Goal: Task Accomplishment & Management: Manage account settings

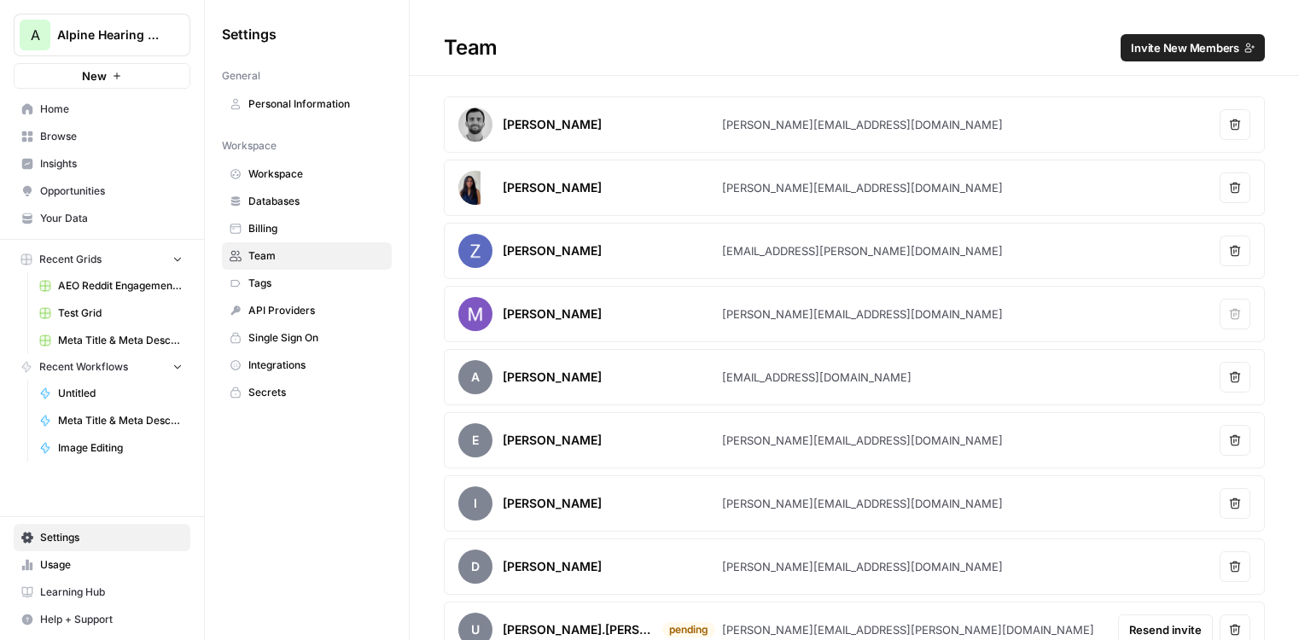
click at [92, 110] on span "Home" at bounding box center [111, 109] width 143 height 15
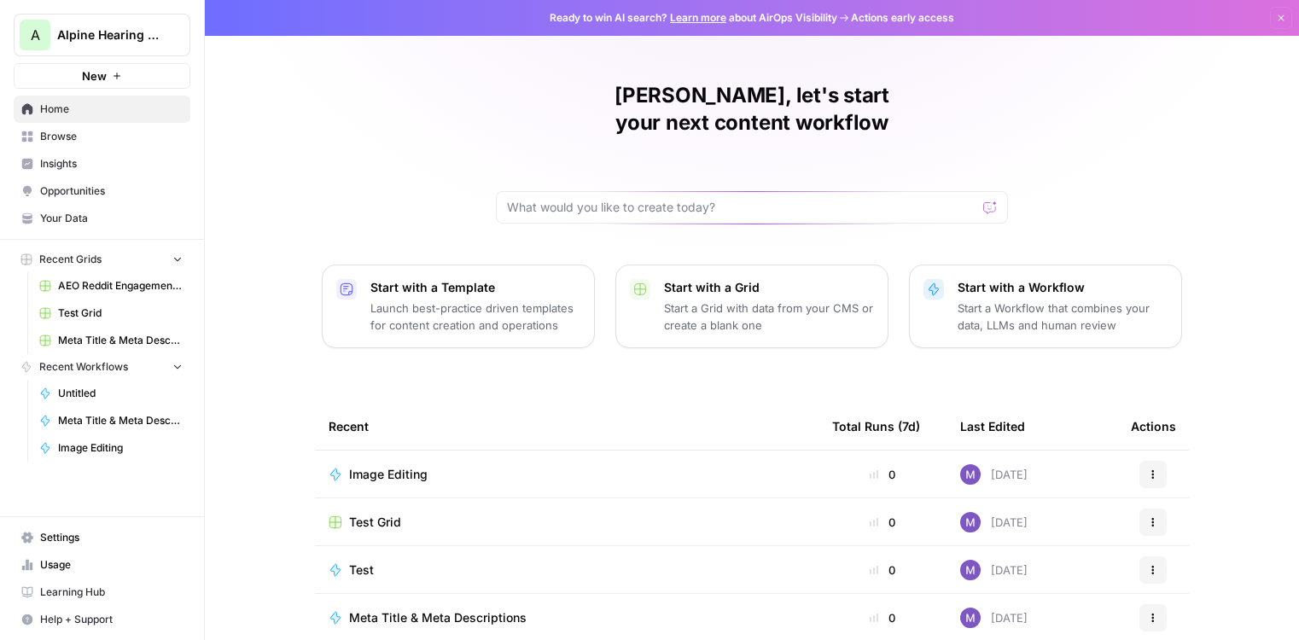
click at [404, 466] on span "Image Editing" at bounding box center [388, 474] width 79 height 17
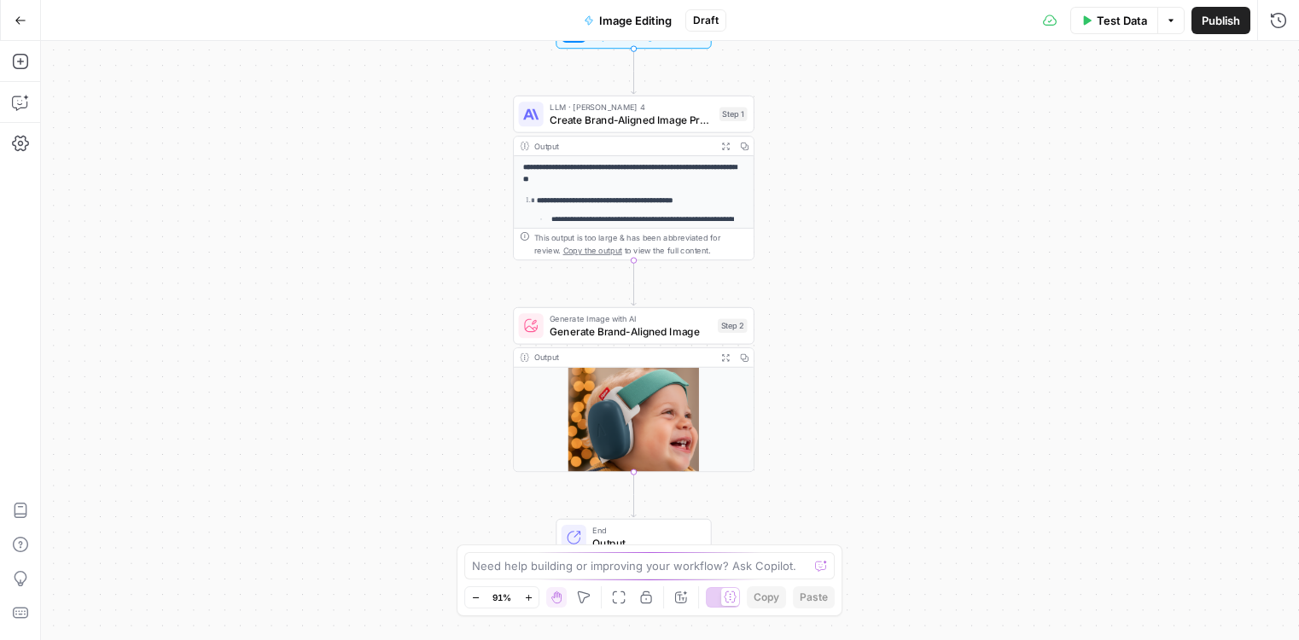
click at [636, 422] on img at bounding box center [634, 429] width 240 height 123
click at [777, 425] on div "**********" at bounding box center [670, 340] width 1258 height 599
click at [620, 328] on span "Generate Brand-Aligned Image" at bounding box center [631, 331] width 162 height 15
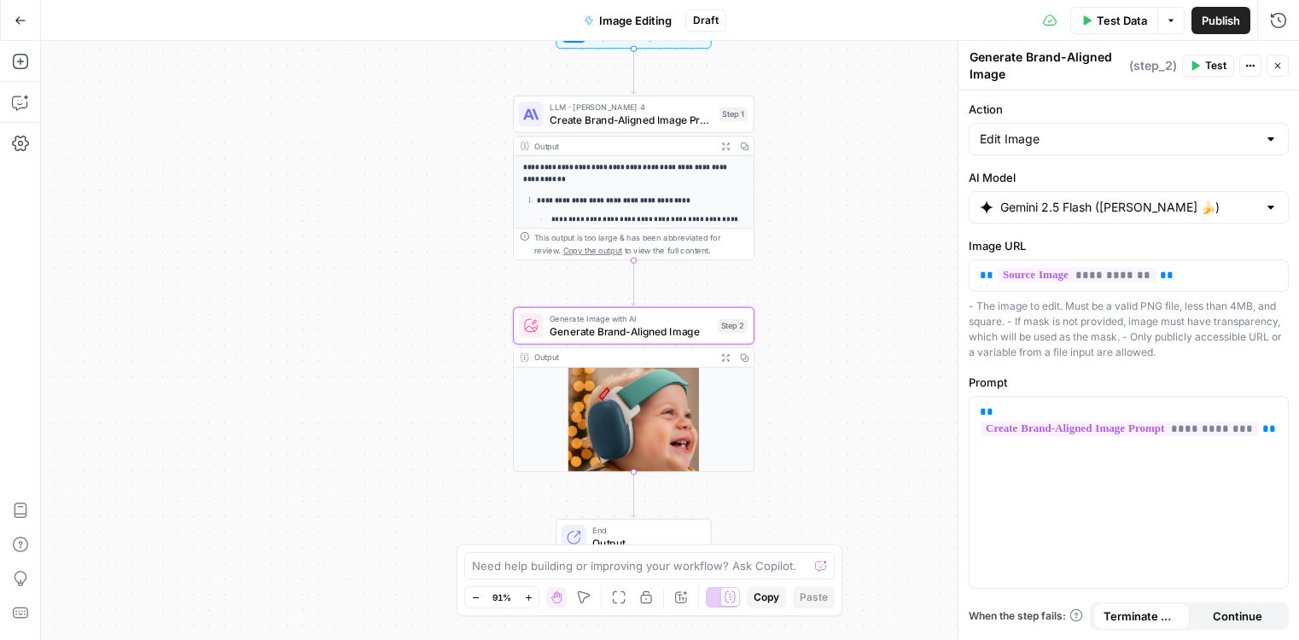
click at [1089, 197] on div "Gemini 2.5 Flash ([PERSON_NAME] 🍌)" at bounding box center [1129, 207] width 320 height 32
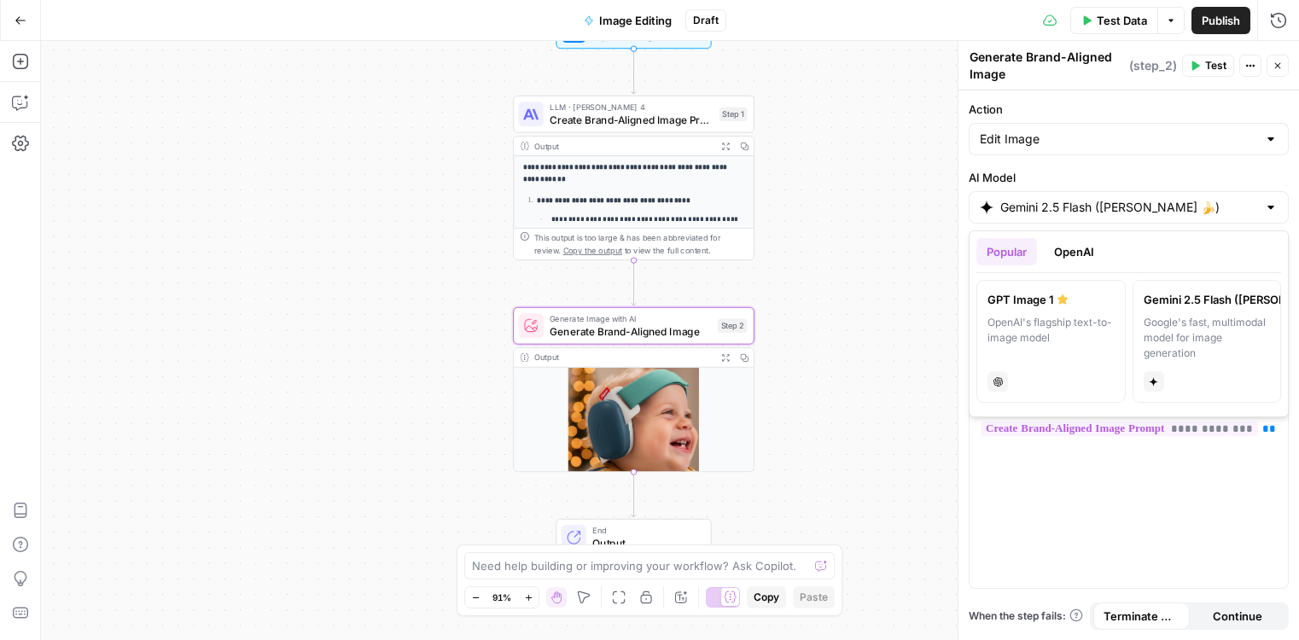
click at [897, 365] on div "**********" at bounding box center [670, 340] width 1258 height 599
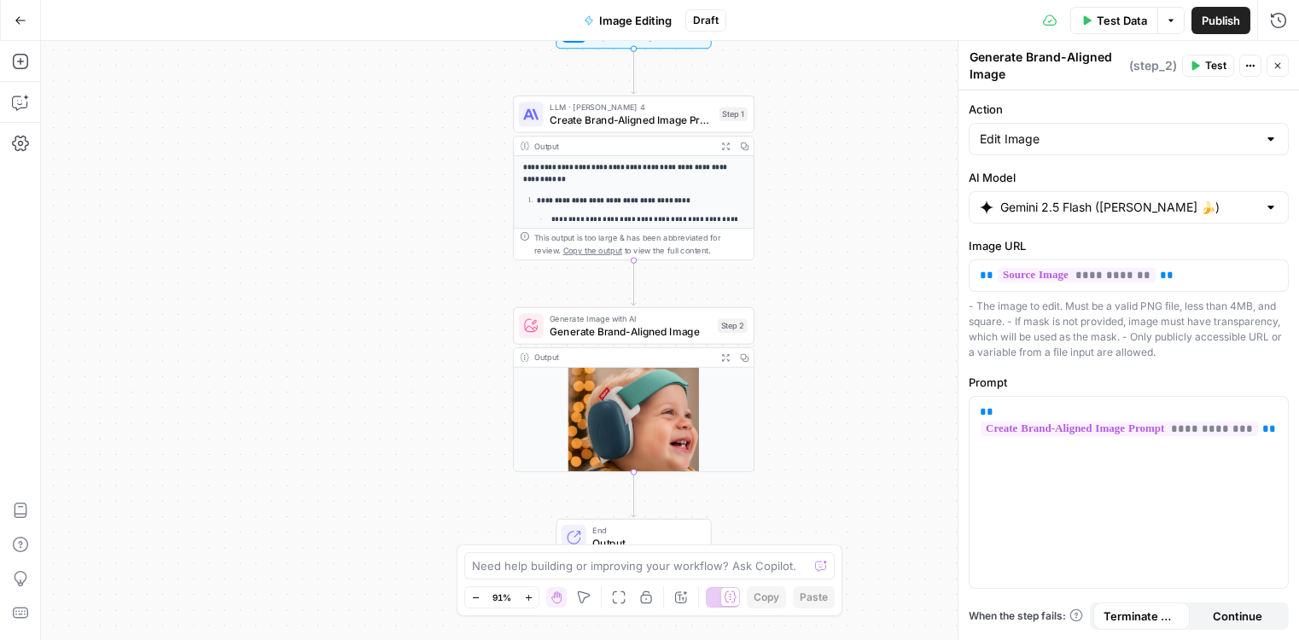
click at [1279, 60] on button "Close" at bounding box center [1278, 66] width 22 height 22
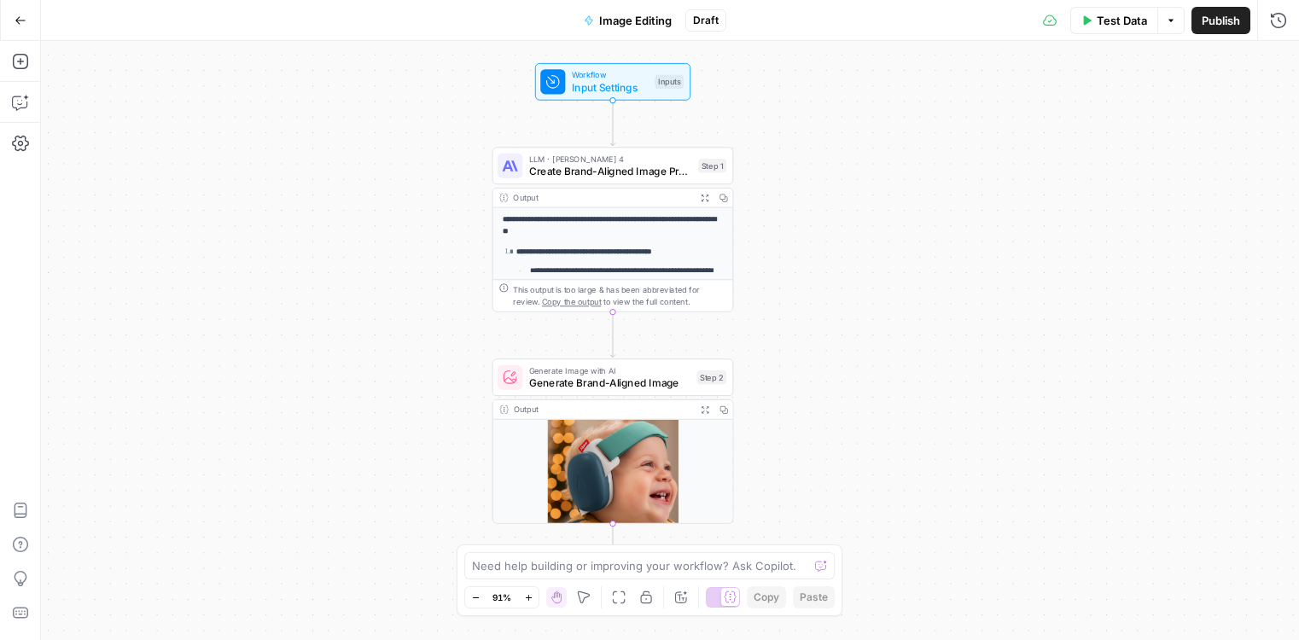
click at [614, 92] on span "Input Settings" at bounding box center [610, 86] width 77 height 15
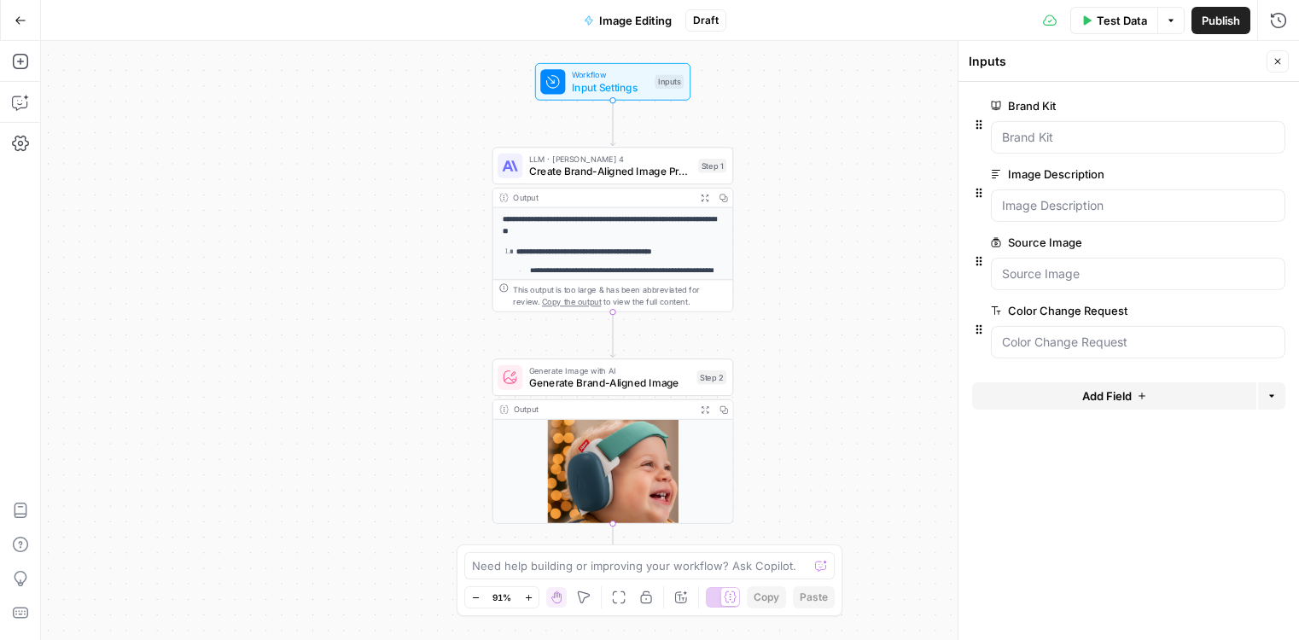
click at [16, 20] on icon "button" at bounding box center [20, 20] width 10 height 8
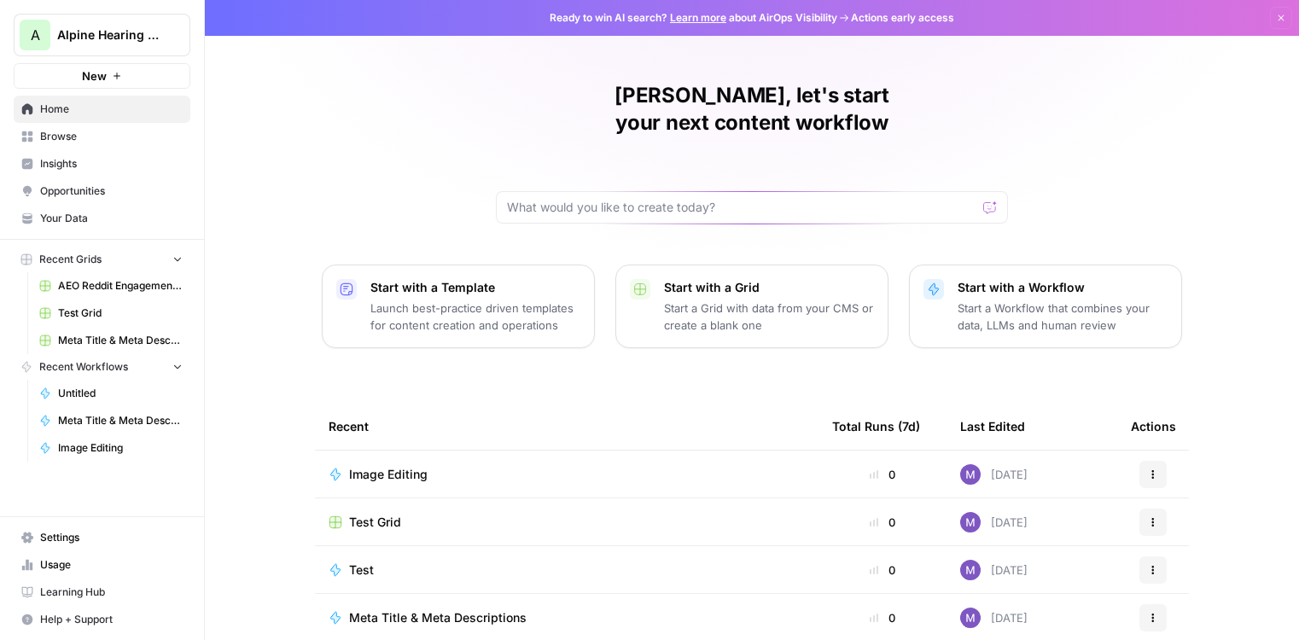
click at [117, 566] on span "Usage" at bounding box center [111, 564] width 143 height 15
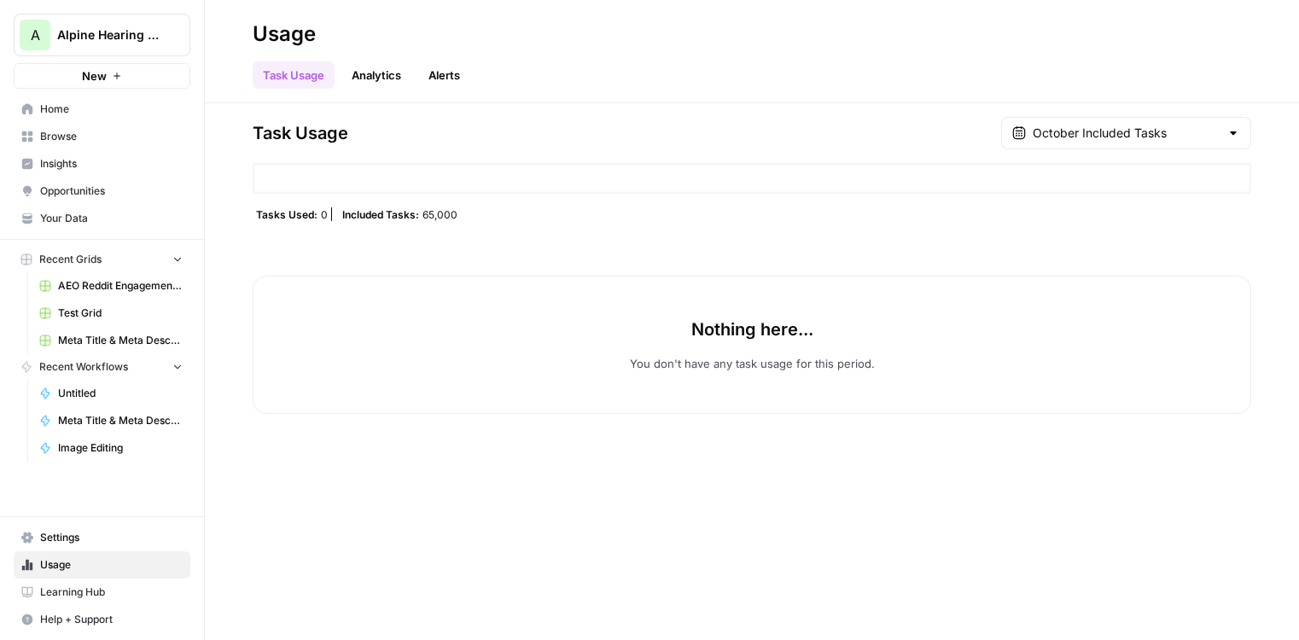
click at [105, 542] on span "Settings" at bounding box center [111, 537] width 143 height 15
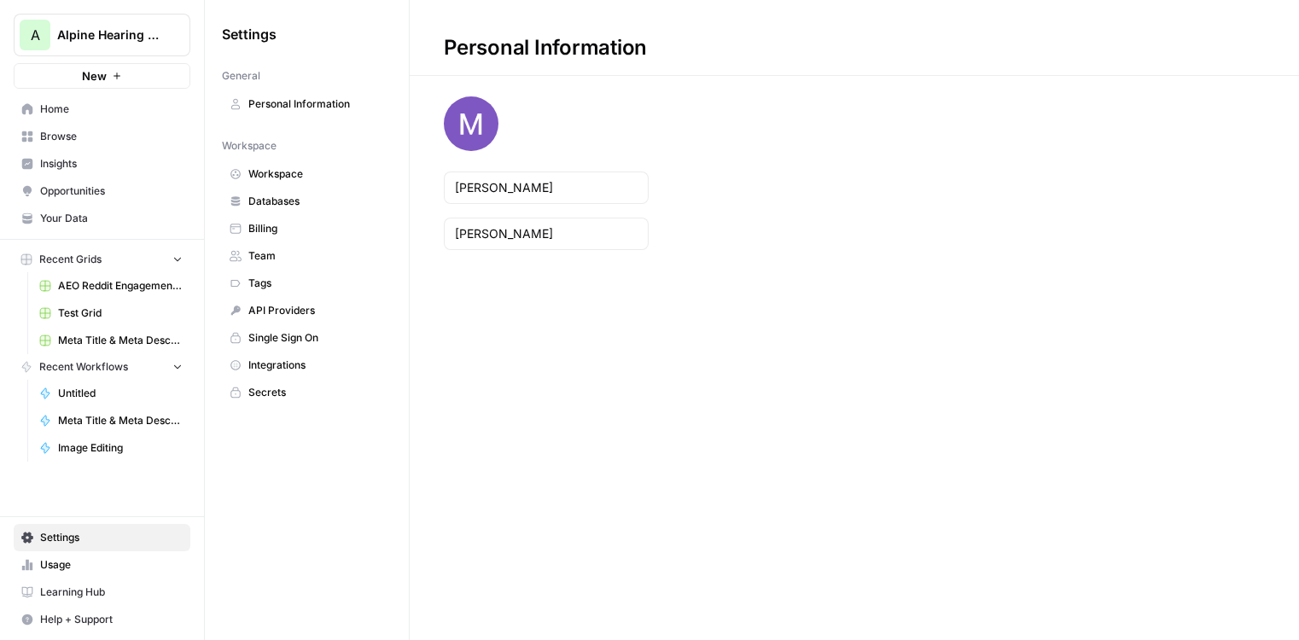
click at [280, 252] on span "Team" at bounding box center [316, 255] width 136 height 15
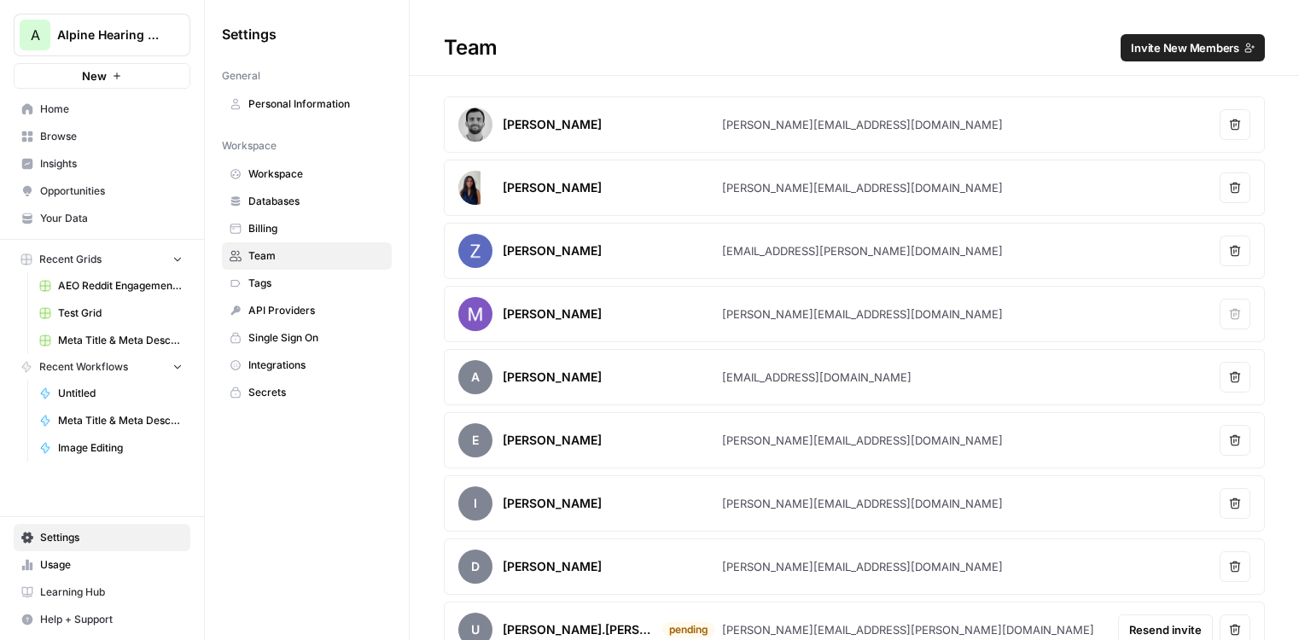
click at [1143, 49] on span "Invite New Members" at bounding box center [1185, 47] width 108 height 17
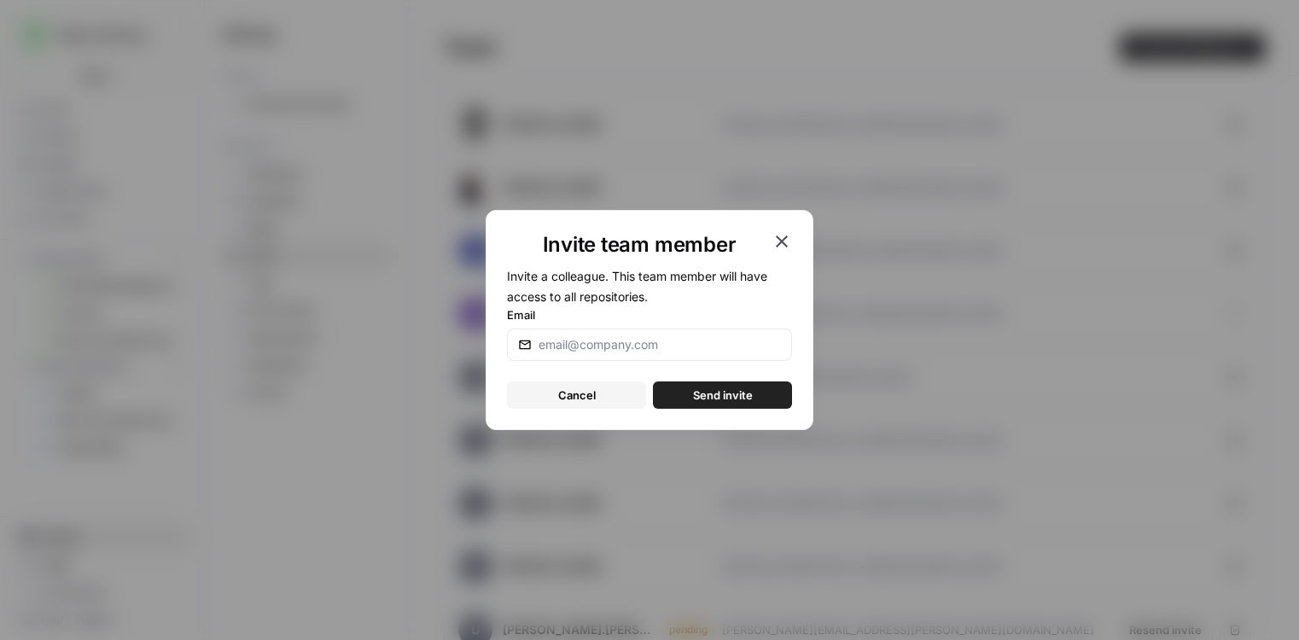
click at [656, 326] on div "Email" at bounding box center [649, 333] width 285 height 55
click at [679, 344] on input "Email" at bounding box center [660, 344] width 242 height 17
type input "[PERSON_NAME][EMAIL_ADDRESS][DOMAIN_NAME]"
click at [730, 394] on span "Send invite" at bounding box center [723, 395] width 60 height 17
